Goal: Information Seeking & Learning: Learn about a topic

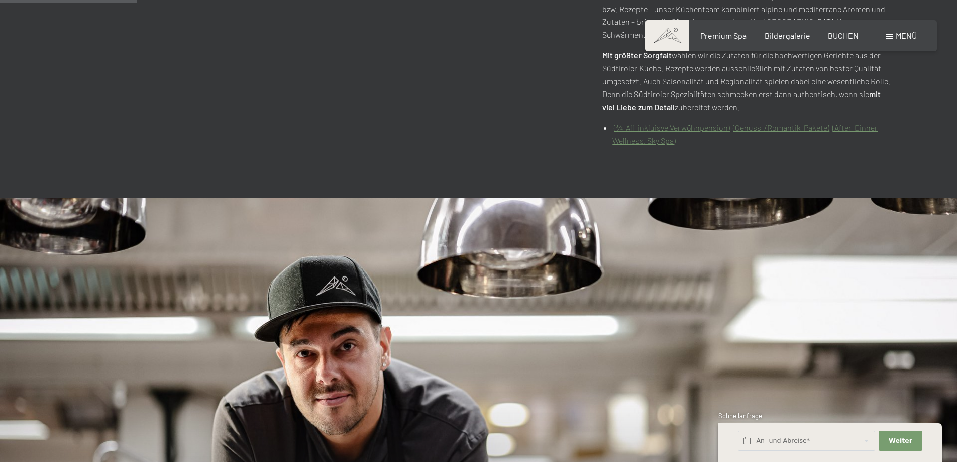
scroll to position [329, 0]
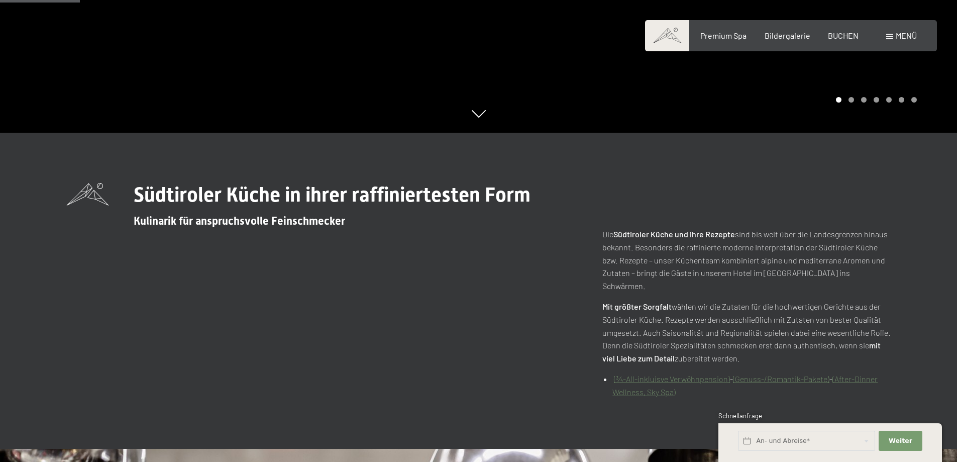
click at [661, 374] on link "(¾-All-inkluisve Verwöhnpension)" at bounding box center [672, 379] width 116 height 10
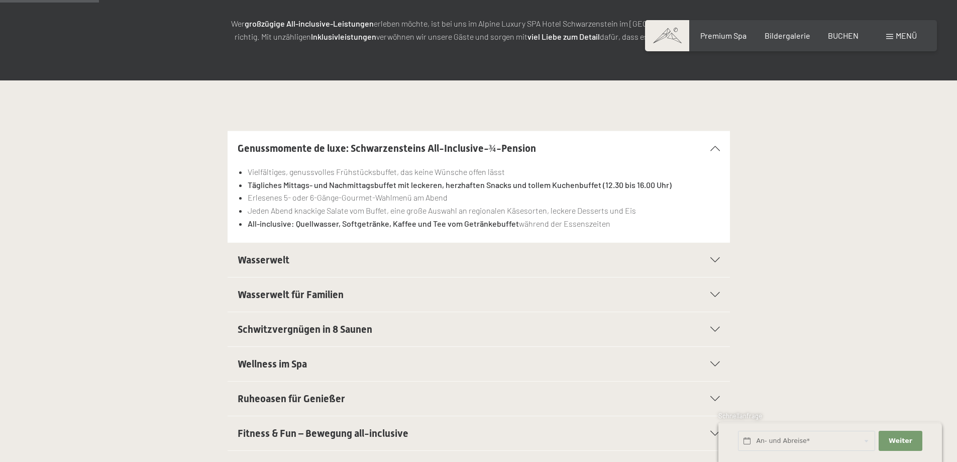
scroll to position [201, 0]
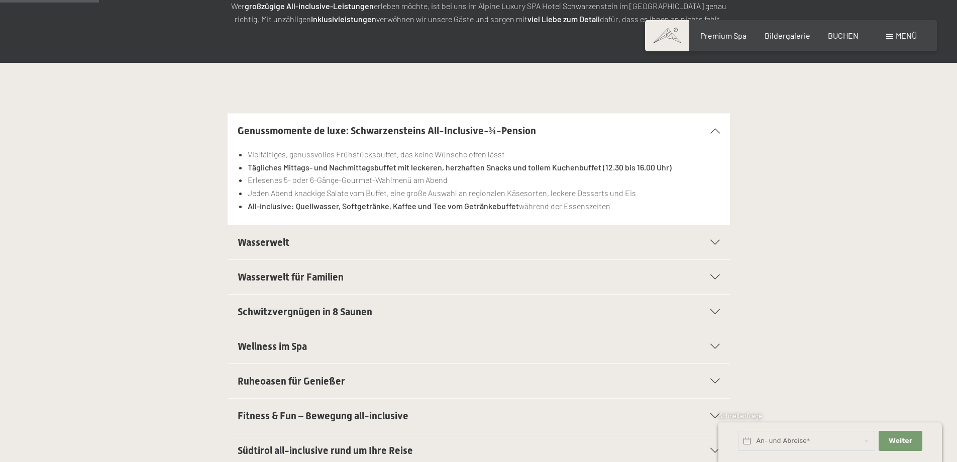
click at [302, 240] on h2 "Wasserwelt" at bounding box center [455, 242] width 434 height 14
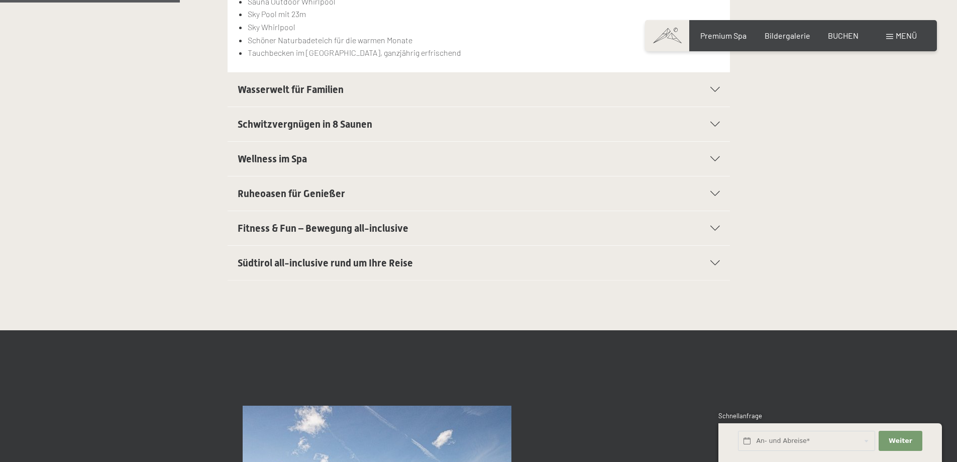
scroll to position [402, 0]
click at [465, 255] on h2 "Südtirol all-inclusive rund um Ihre Reise" at bounding box center [455, 262] width 434 height 14
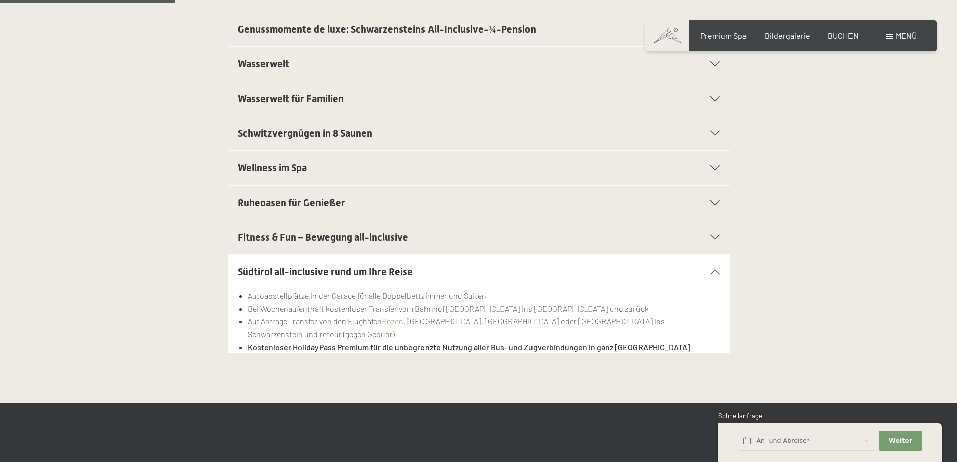
scroll to position [302, 0]
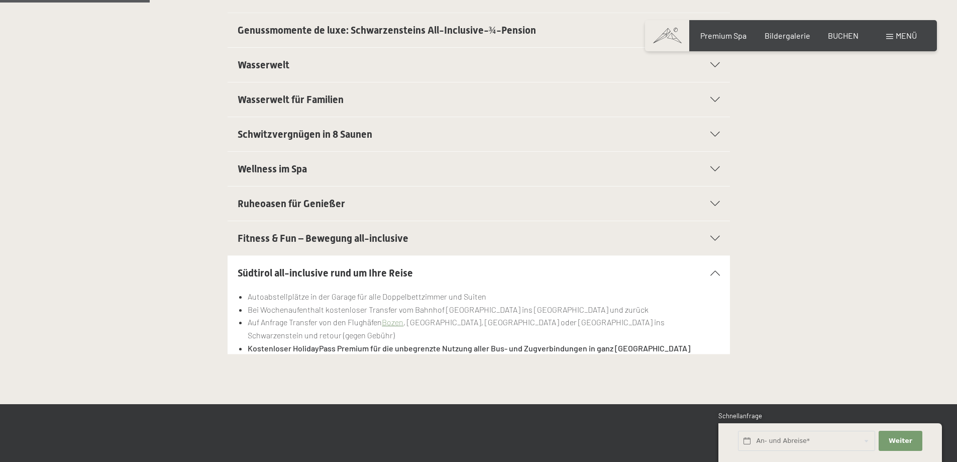
click at [431, 168] on h2 "Wellness im Spa" at bounding box center [455, 169] width 434 height 14
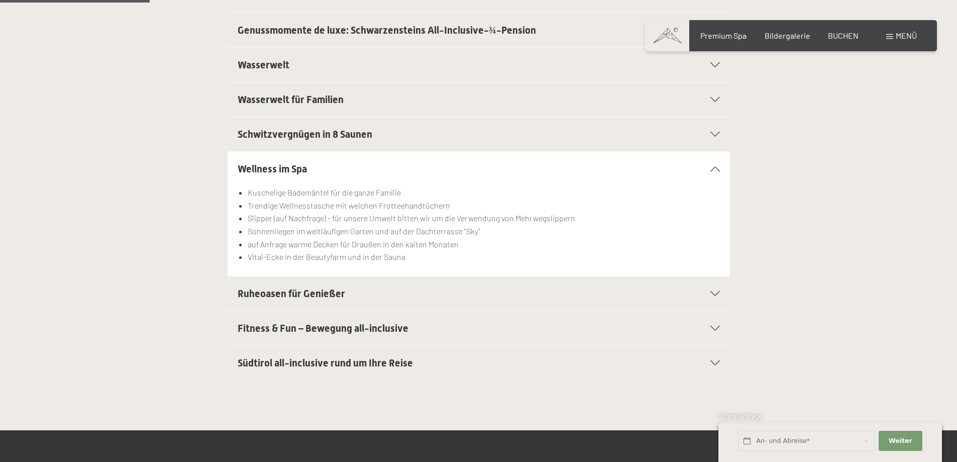
click at [439, 130] on h2 "Schwitzvergnügen in 8 Saunen" at bounding box center [455, 134] width 434 height 14
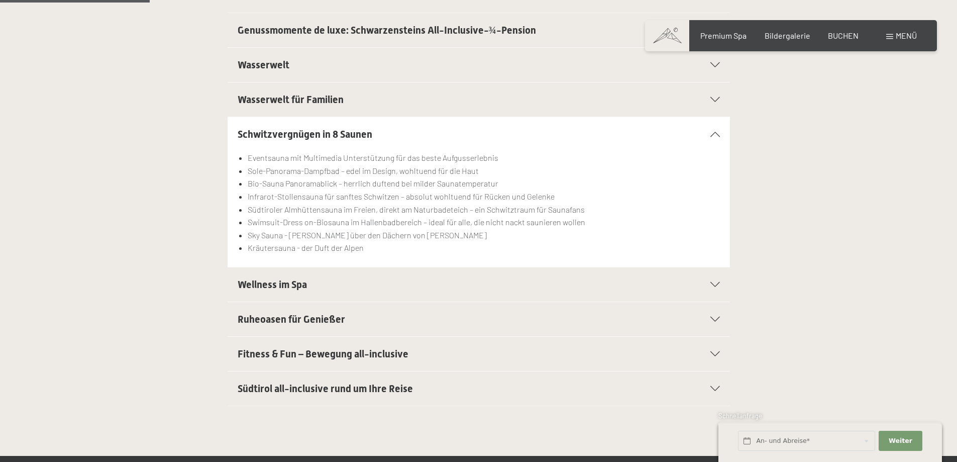
click at [431, 94] on h2 "Wasserwelt für Familien" at bounding box center [455, 99] width 434 height 14
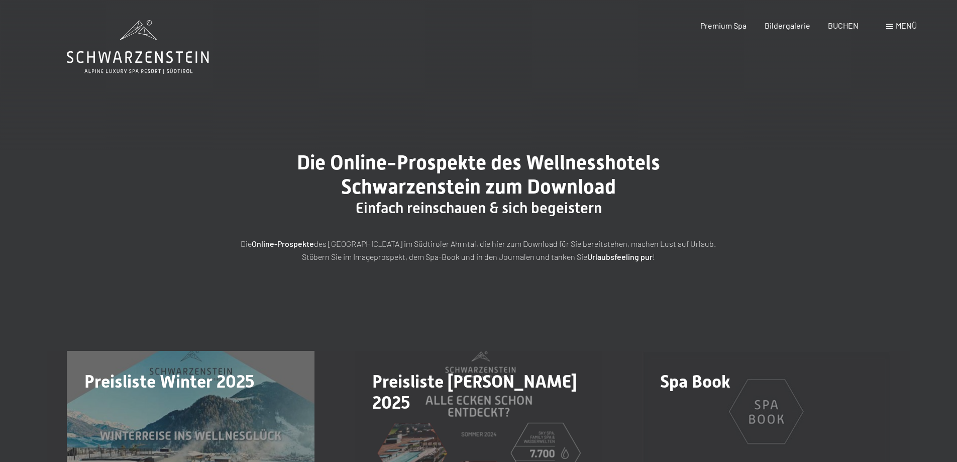
click at [904, 24] on span "Menü" at bounding box center [906, 26] width 21 height 10
